Goal: Check status: Check status

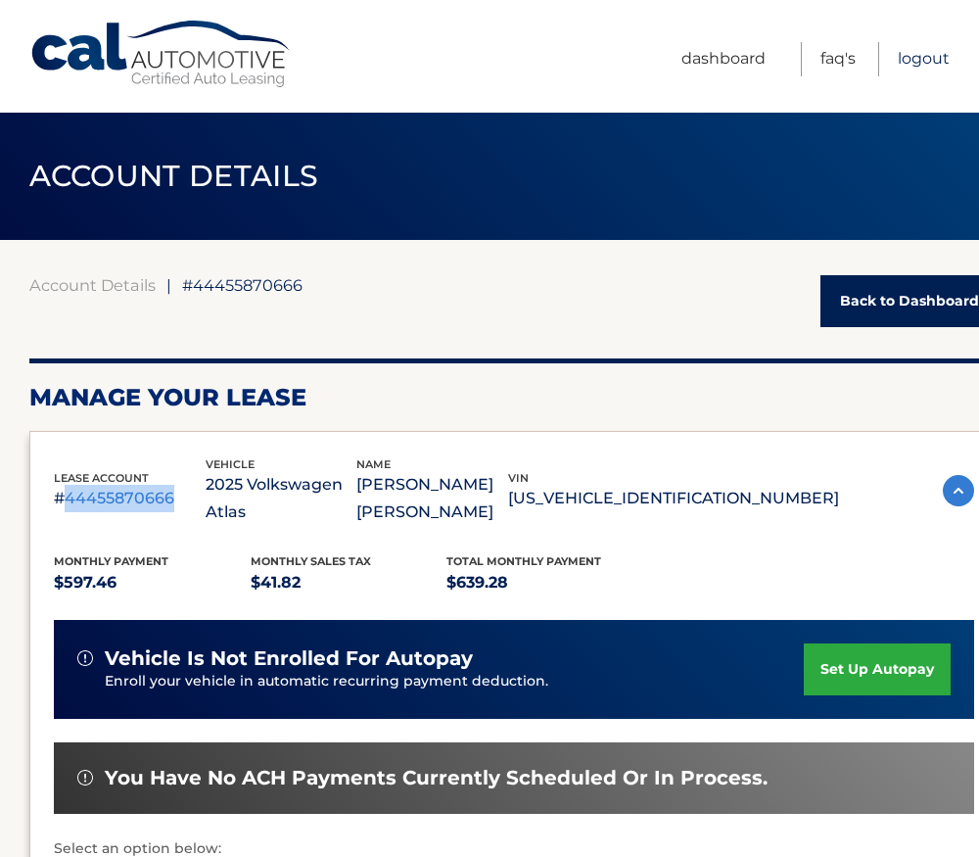
click at [938, 55] on link "Logout" at bounding box center [924, 59] width 52 height 34
click at [925, 58] on link "Logout" at bounding box center [924, 59] width 52 height 34
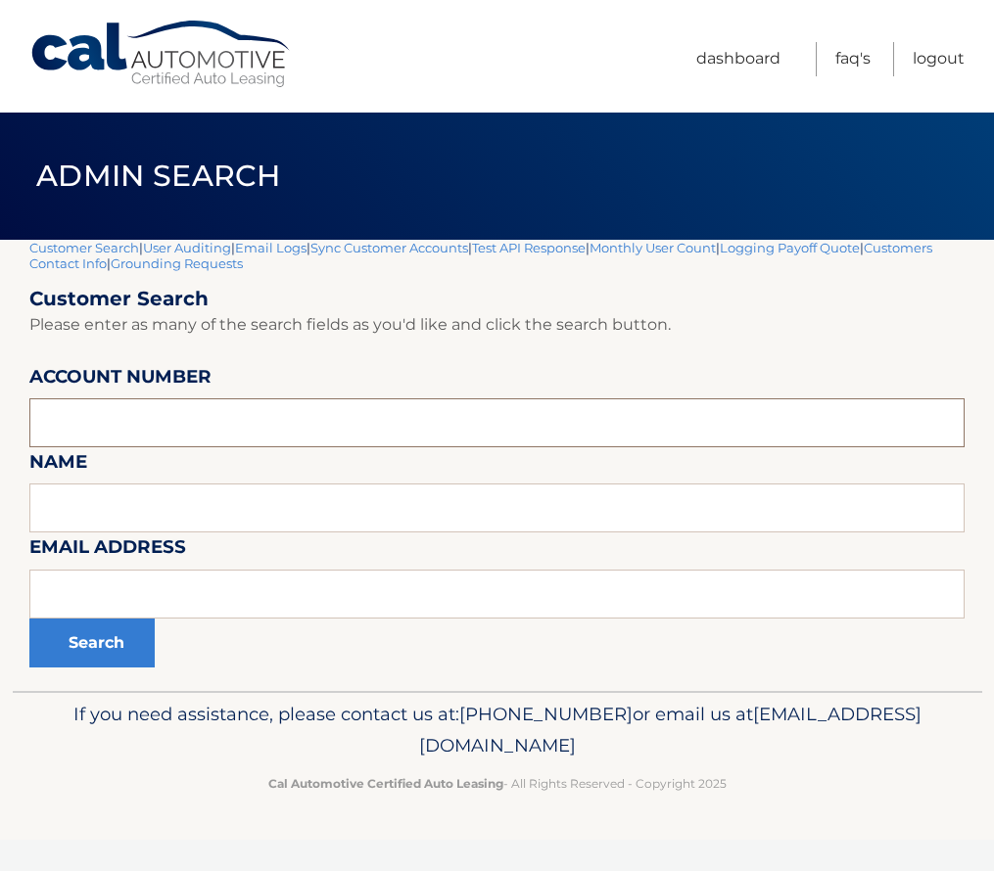
click at [284, 427] on input "text" at bounding box center [496, 422] width 935 height 49
paste input "44455858049"
type input "44455858049"
click at [139, 640] on button "Search" at bounding box center [91, 643] width 125 height 49
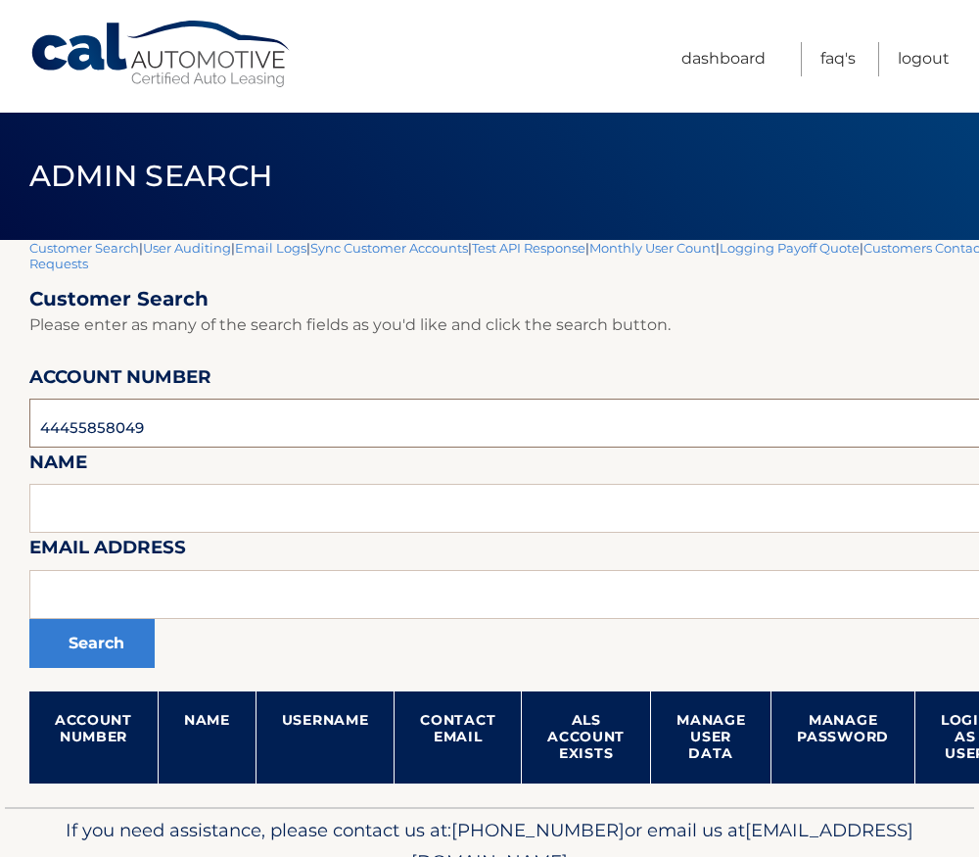
click at [182, 421] on input "44455858049" at bounding box center [577, 422] width 1097 height 49
